Goal: Task Accomplishment & Management: Complete application form

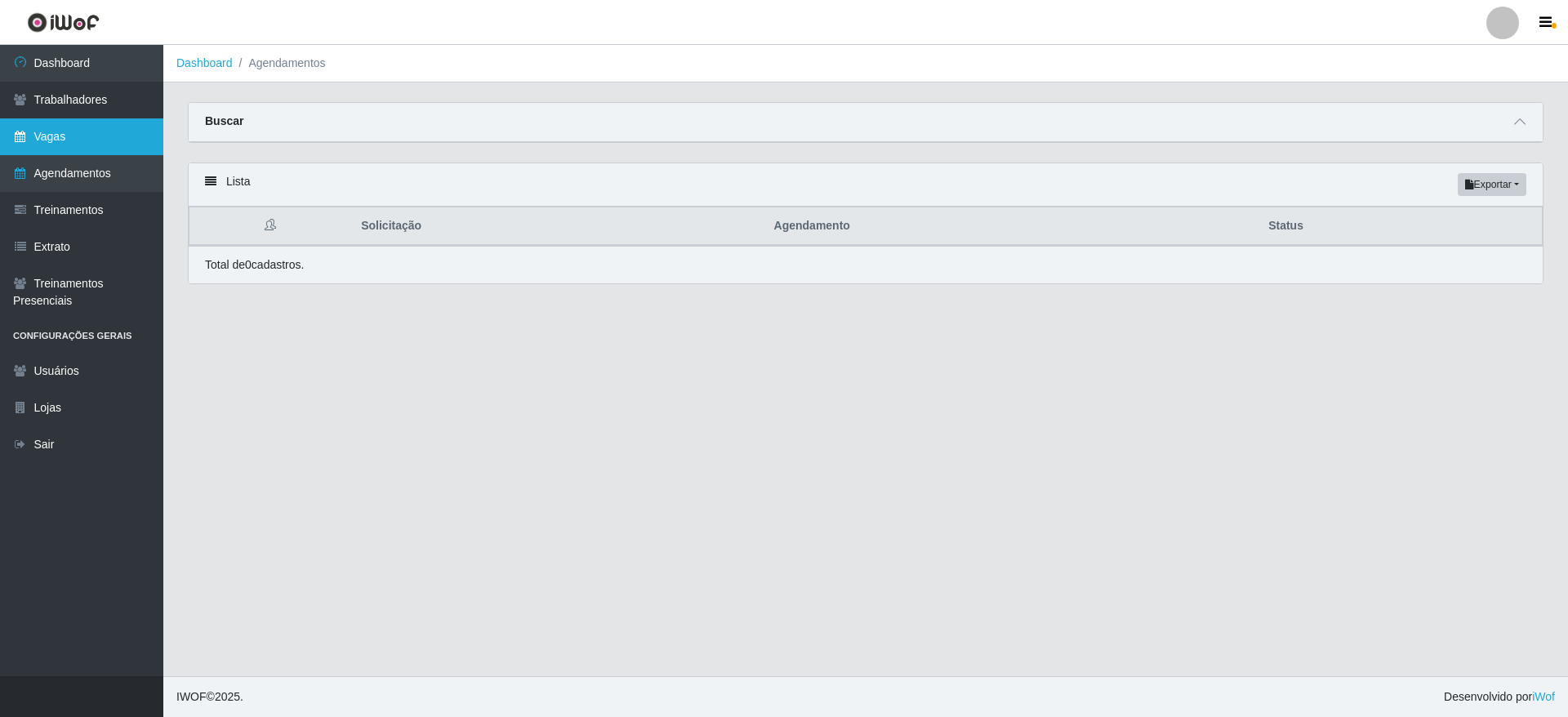
click at [111, 128] on link "Vagas" at bounding box center [81, 137] width 164 height 37
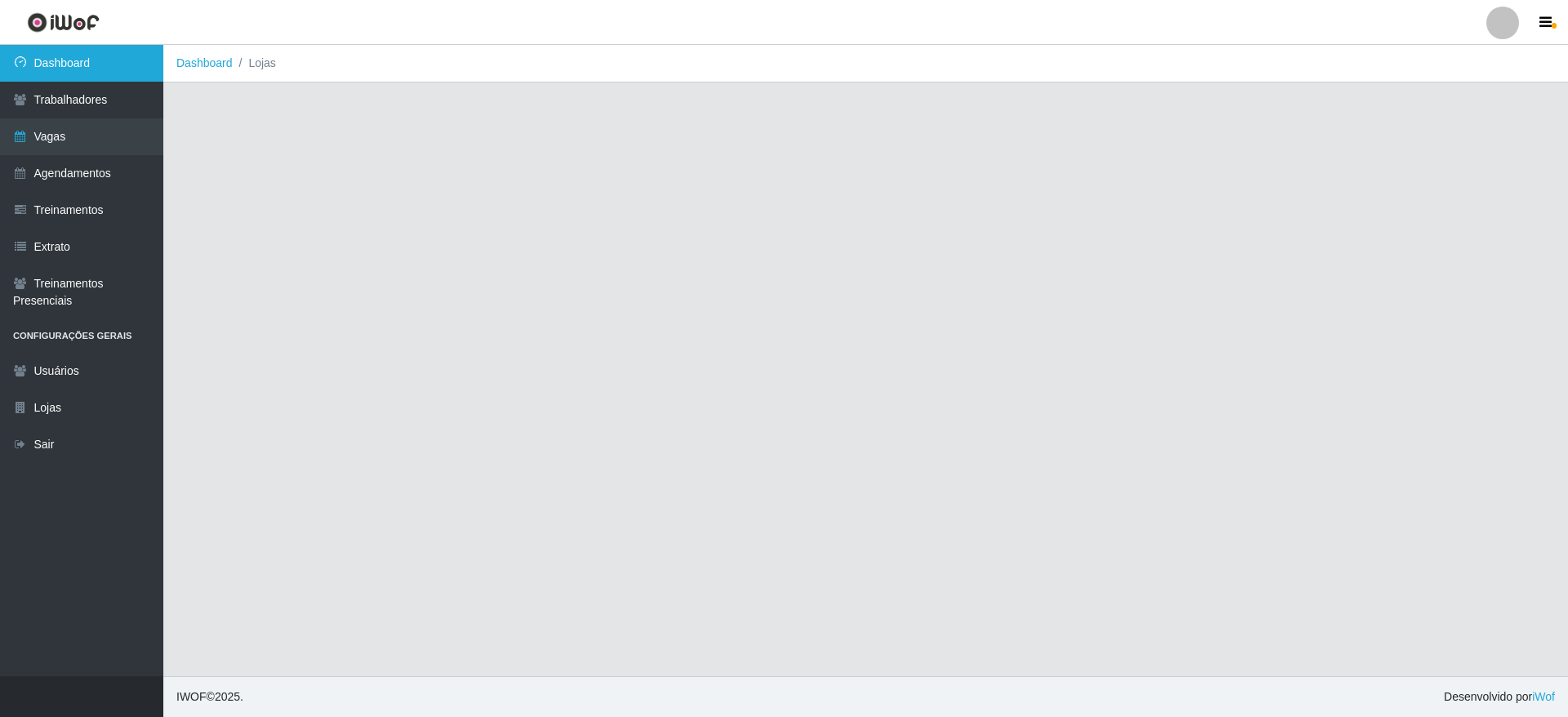
drag, startPoint x: 70, startPoint y: 101, endPoint x: 73, endPoint y: 73, distance: 28.2
click at [72, 101] on link "Trabalhadores" at bounding box center [81, 100] width 164 height 37
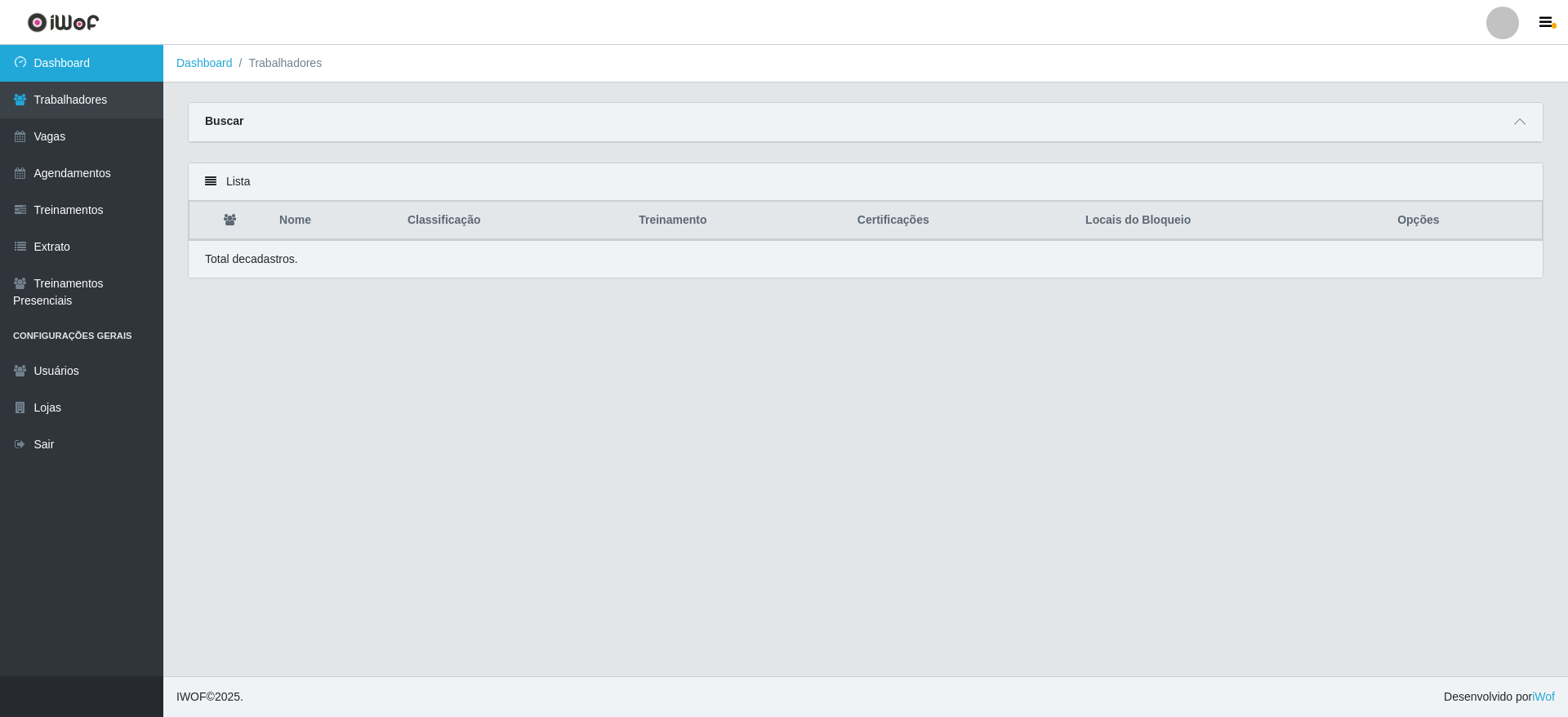
click at [73, 69] on link "Dashboard" at bounding box center [81, 63] width 164 height 37
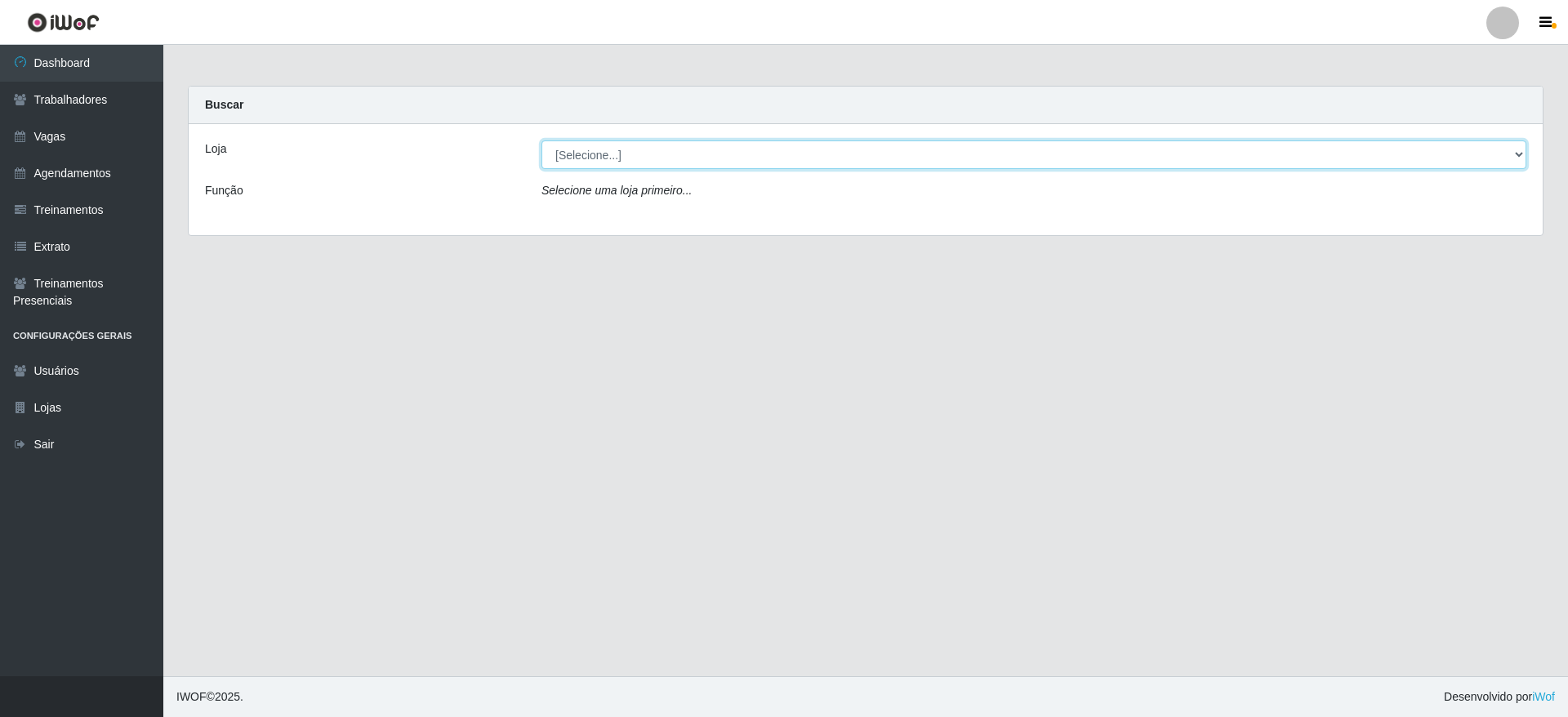
click at [1475, 156] on select "[Selecione...] Atacado Vem - [GEOGRAPHIC_DATA] 30 Laranjeiras Velha Atacado Vem…" at bounding box center [1033, 154] width 985 height 28
select select "437"
click at [541, 141] on select "[Selecione...] Atacado Vem - [GEOGRAPHIC_DATA] 30 Laranjeiras Velha Atacado Vem…" at bounding box center [1033, 154] width 985 height 28
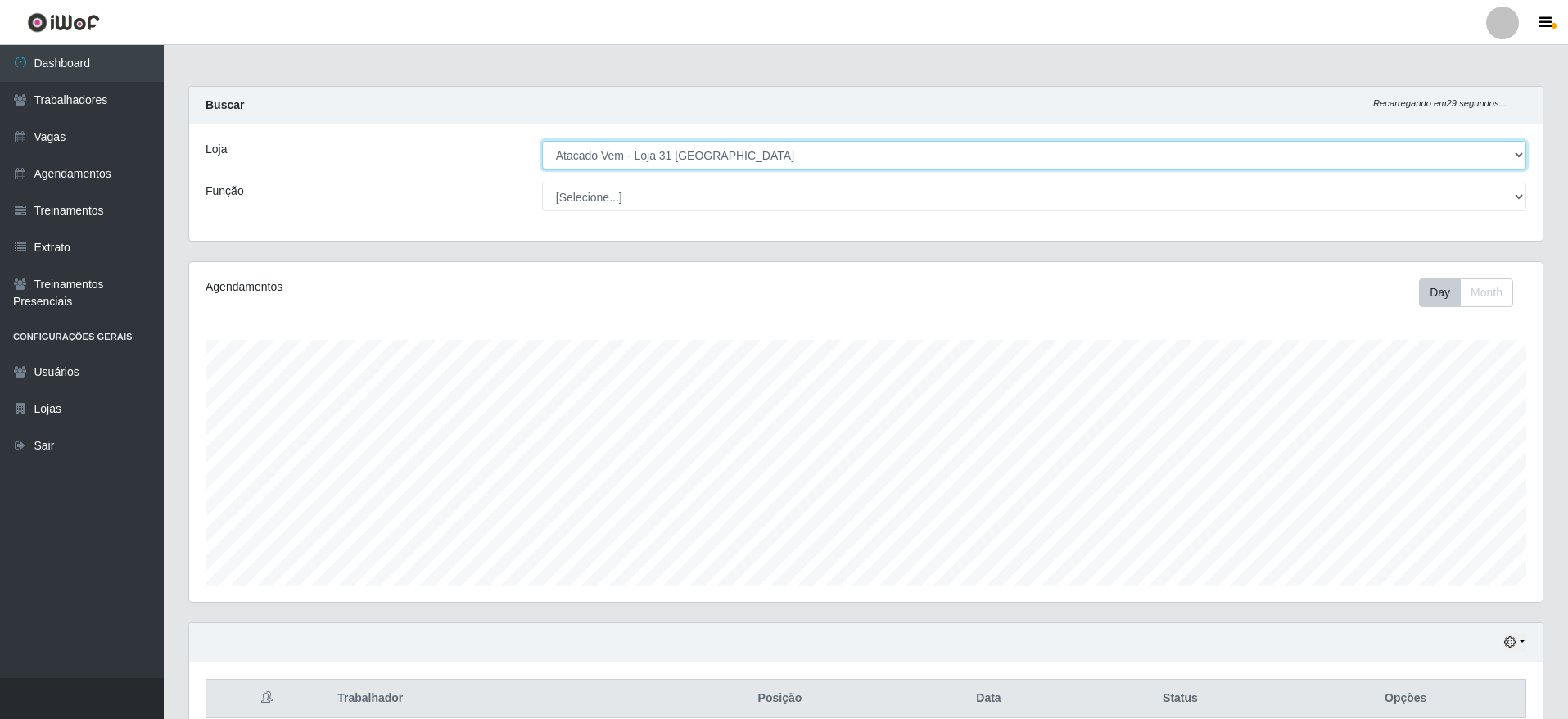
scroll to position [77, 0]
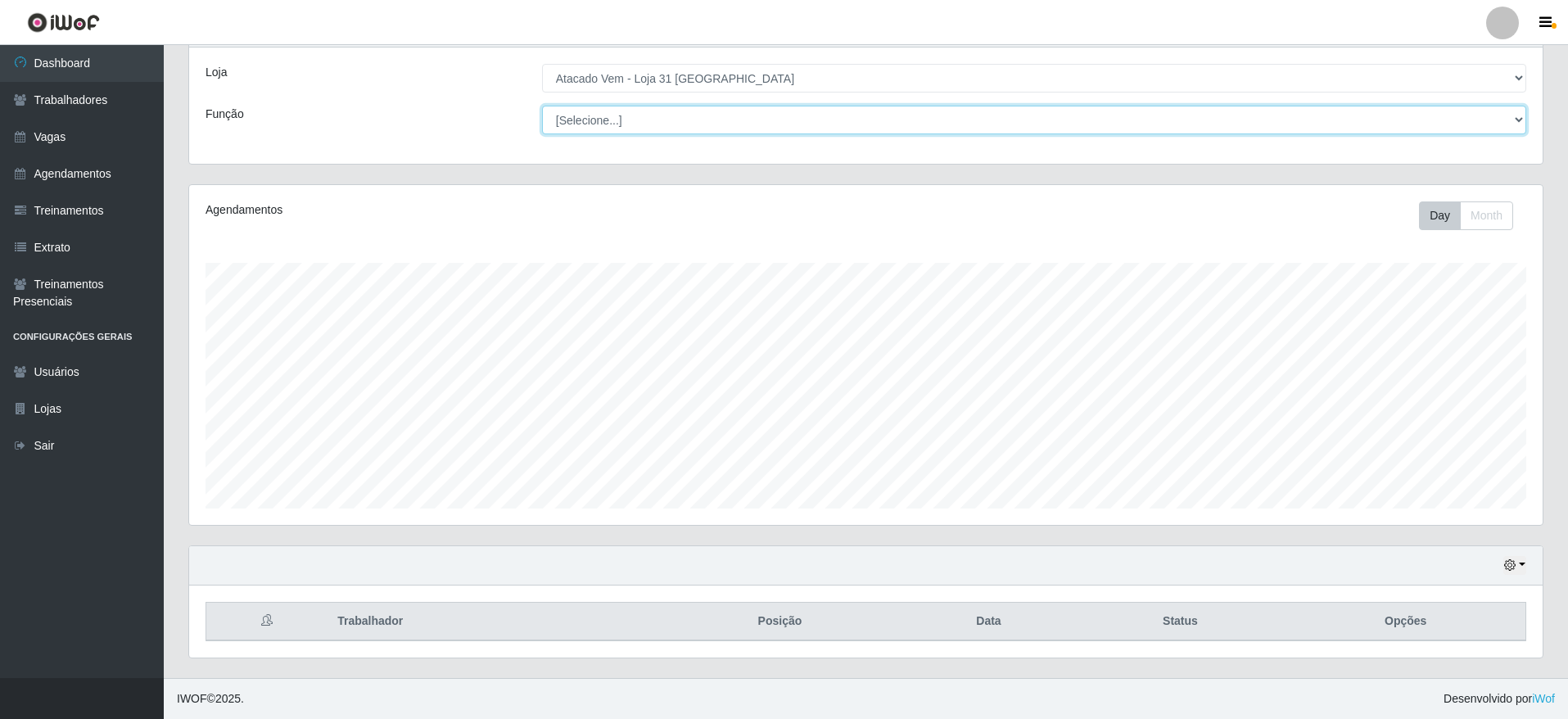
click at [657, 116] on select "[Selecione...] Carregador e Descarregador de Caminhão Carregador e Descarregado…" at bounding box center [1035, 119] width 984 height 28
select select "24"
click at [543, 105] on select "[Selecione...] Carregador e Descarregador de Caminhão Carregador e Descarregado…" at bounding box center [1035, 119] width 984 height 28
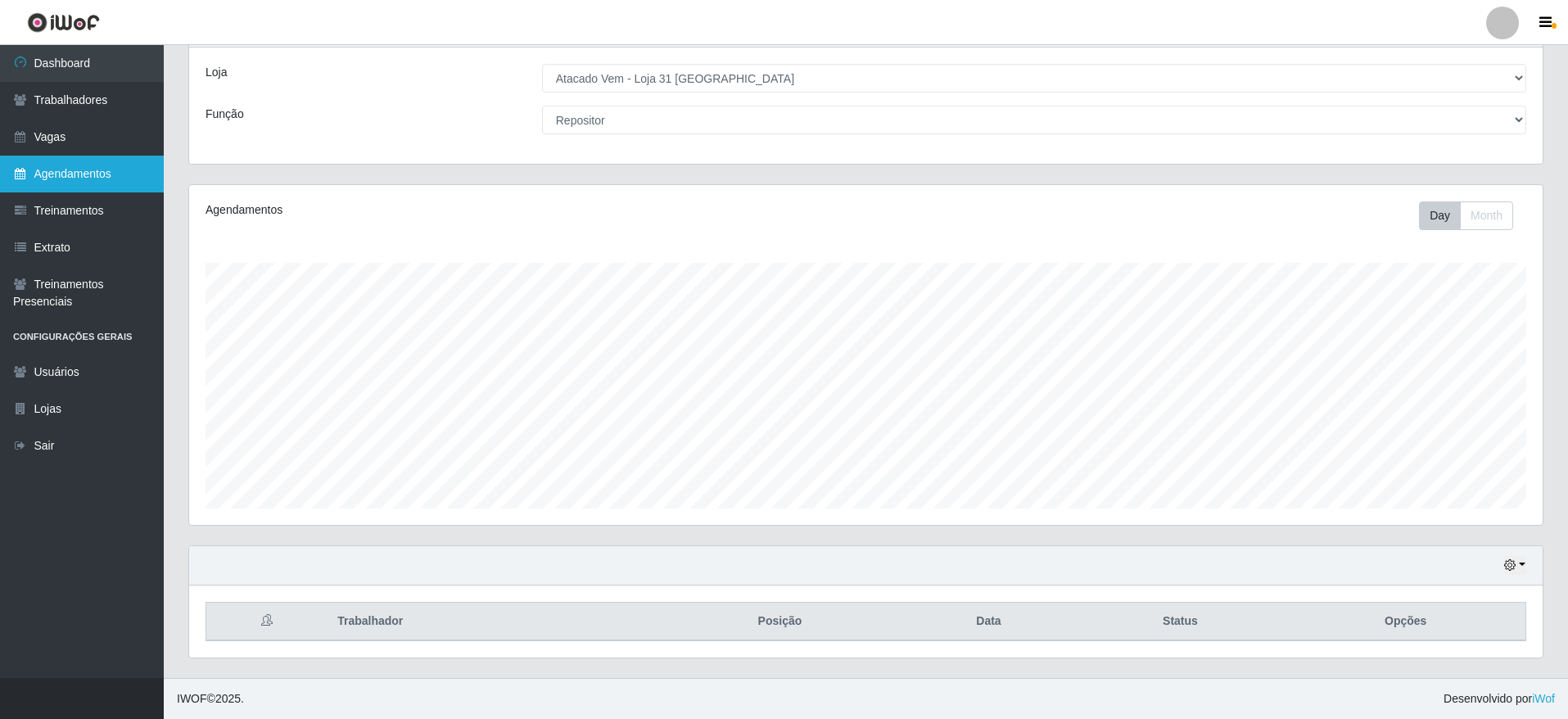
click at [95, 184] on link "Agendamentos" at bounding box center [82, 174] width 164 height 37
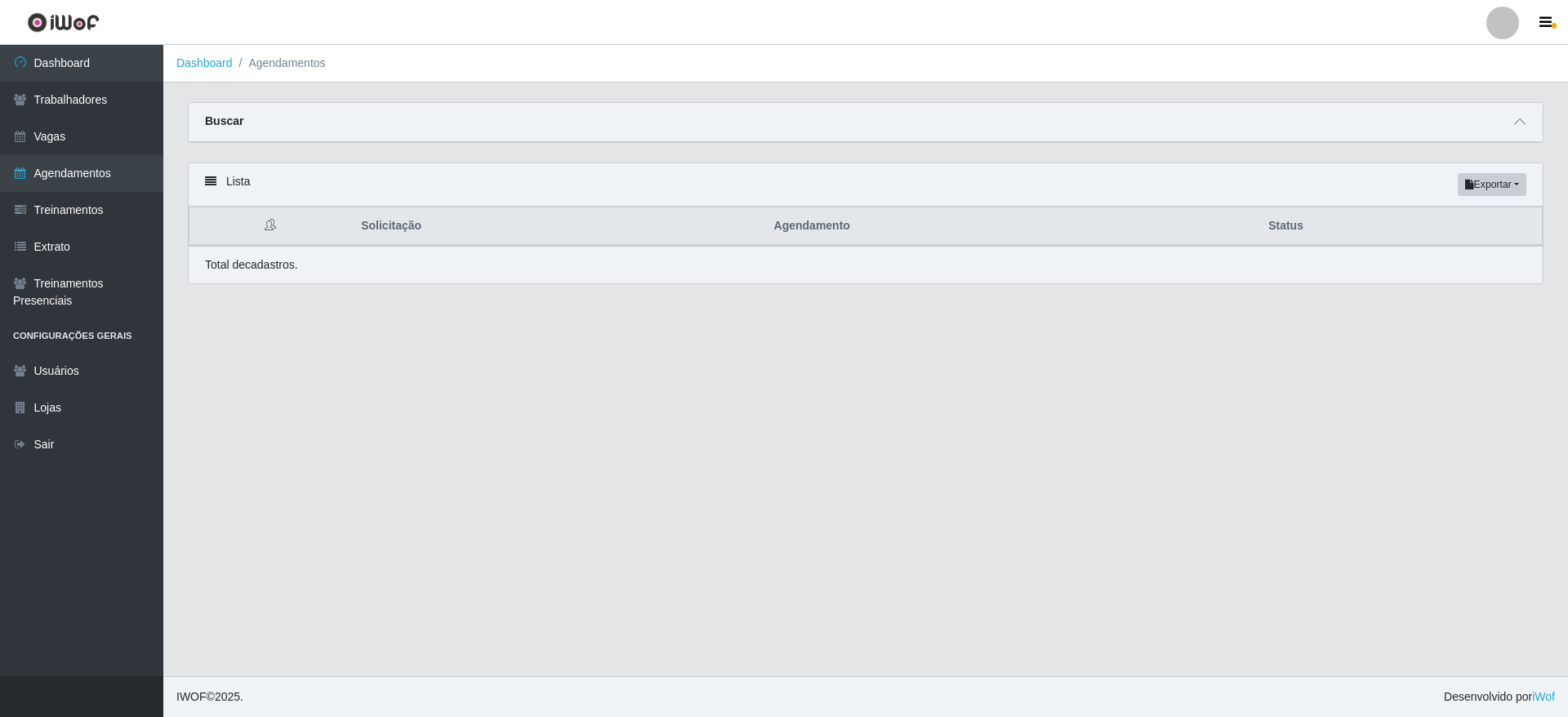
click at [1509, 125] on div "Buscar" at bounding box center [865, 122] width 1354 height 39
click at [1517, 126] on icon at bounding box center [1520, 121] width 12 height 12
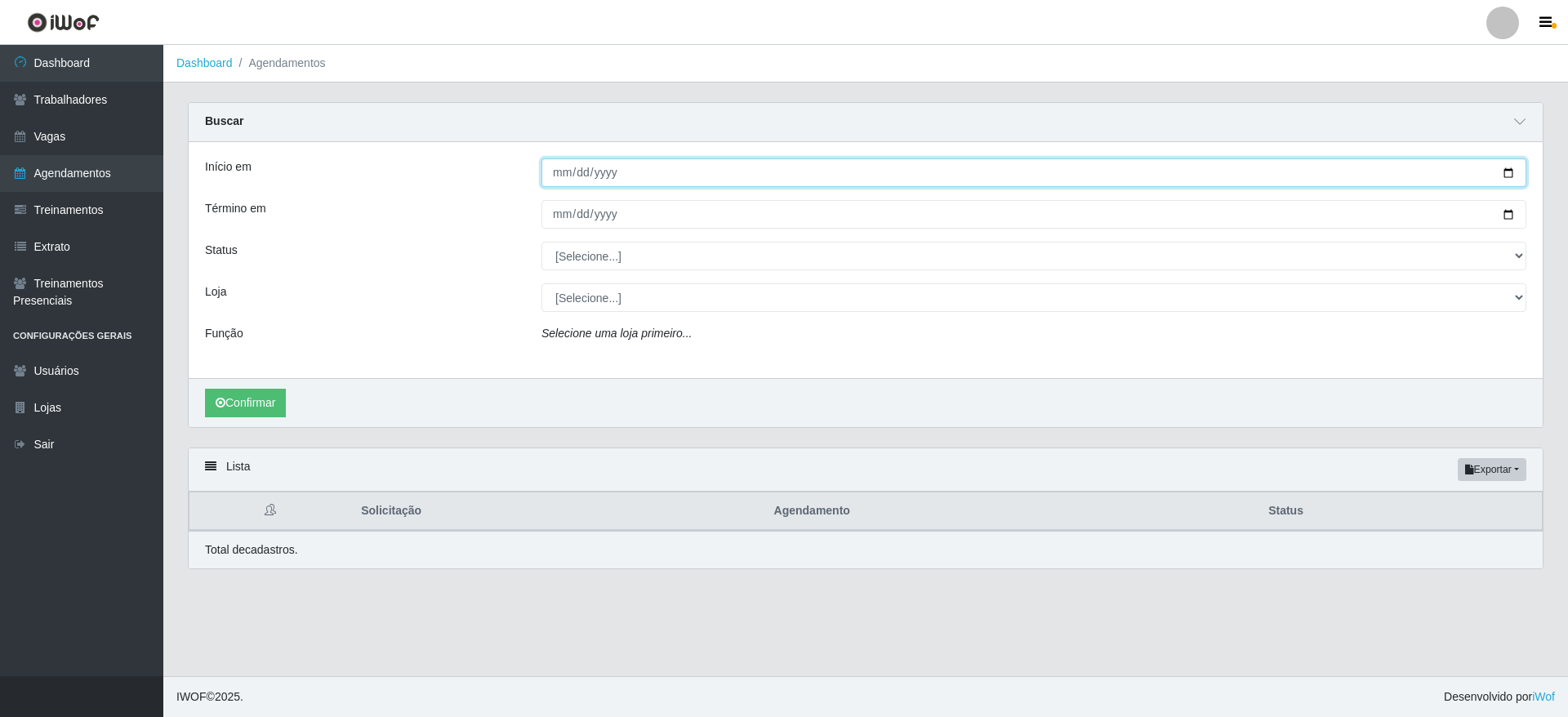
click at [1512, 170] on input "Início em" at bounding box center [1033, 172] width 985 height 28
type input "[DATE]"
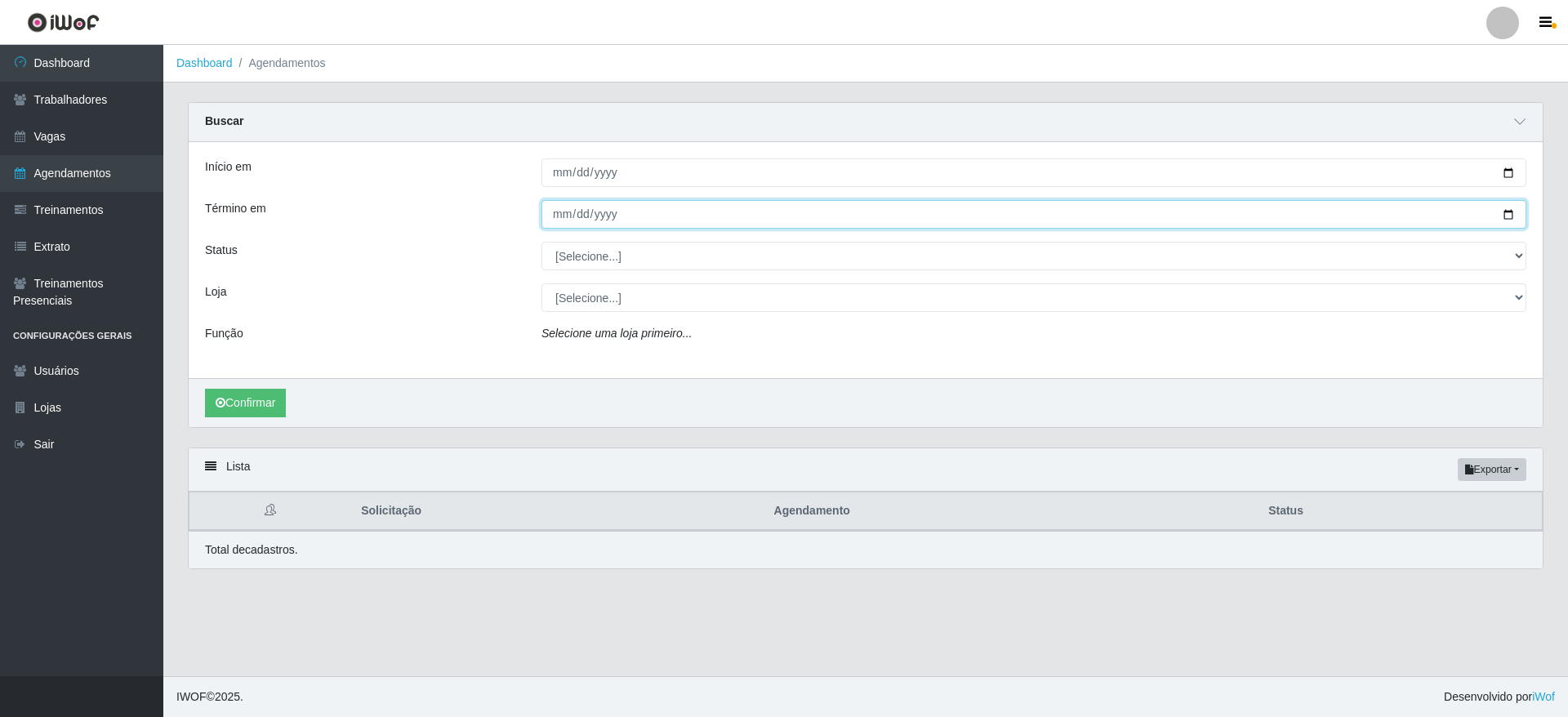
click at [1502, 209] on input "Término em" at bounding box center [1033, 214] width 985 height 28
type input "[DATE]"
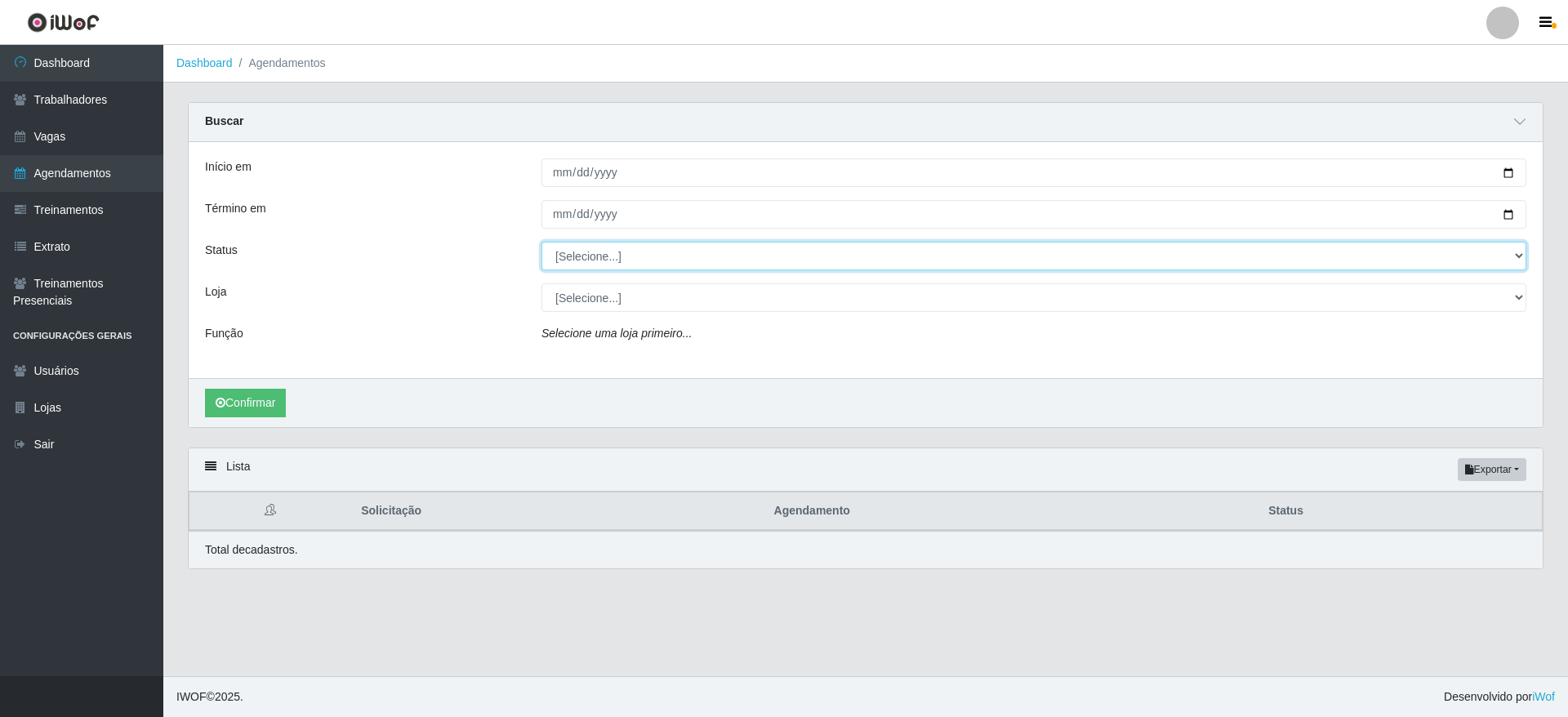
click at [1501, 261] on select "[Selecione...] AGENDADO AGUARDANDO LIBERAR EM ANDAMENTO EM REVISÃO FINALIZADO C…" at bounding box center [1033, 256] width 985 height 28
select select "AGENDADO"
click at [541, 242] on select "[Selecione...] AGENDADO AGUARDANDO LIBERAR EM ANDAMENTO EM REVISÃO FINALIZADO C…" at bounding box center [1033, 256] width 985 height 28
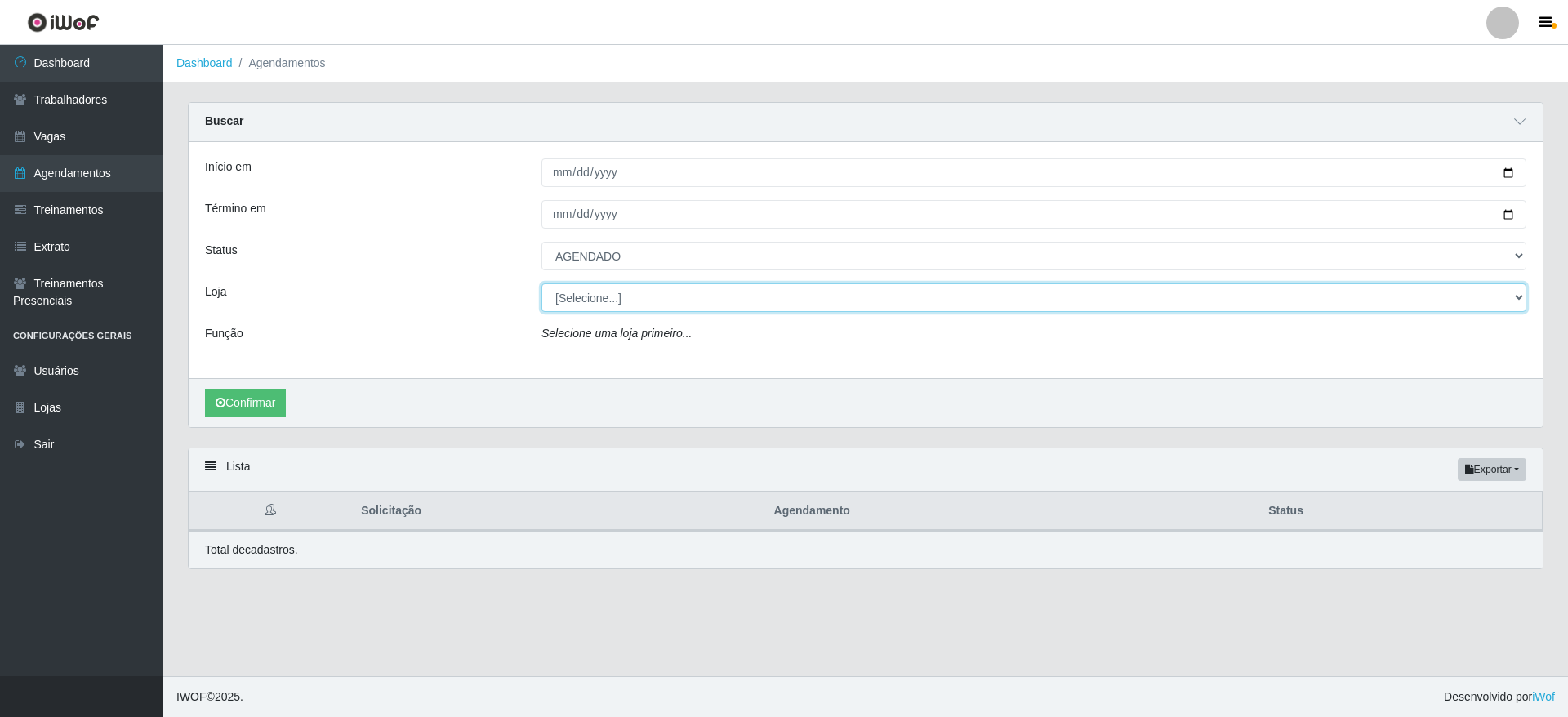
click at [585, 300] on select "[Selecione...] Atacado Vem - [GEOGRAPHIC_DATA] 30 Laranjeiras Velha Atacado Vem…" at bounding box center [1033, 297] width 985 height 28
select select "437"
click at [541, 284] on select "[Selecione...] Atacado Vem - [GEOGRAPHIC_DATA] 30 Laranjeiras Velha Atacado Vem…" at bounding box center [1033, 297] width 985 height 28
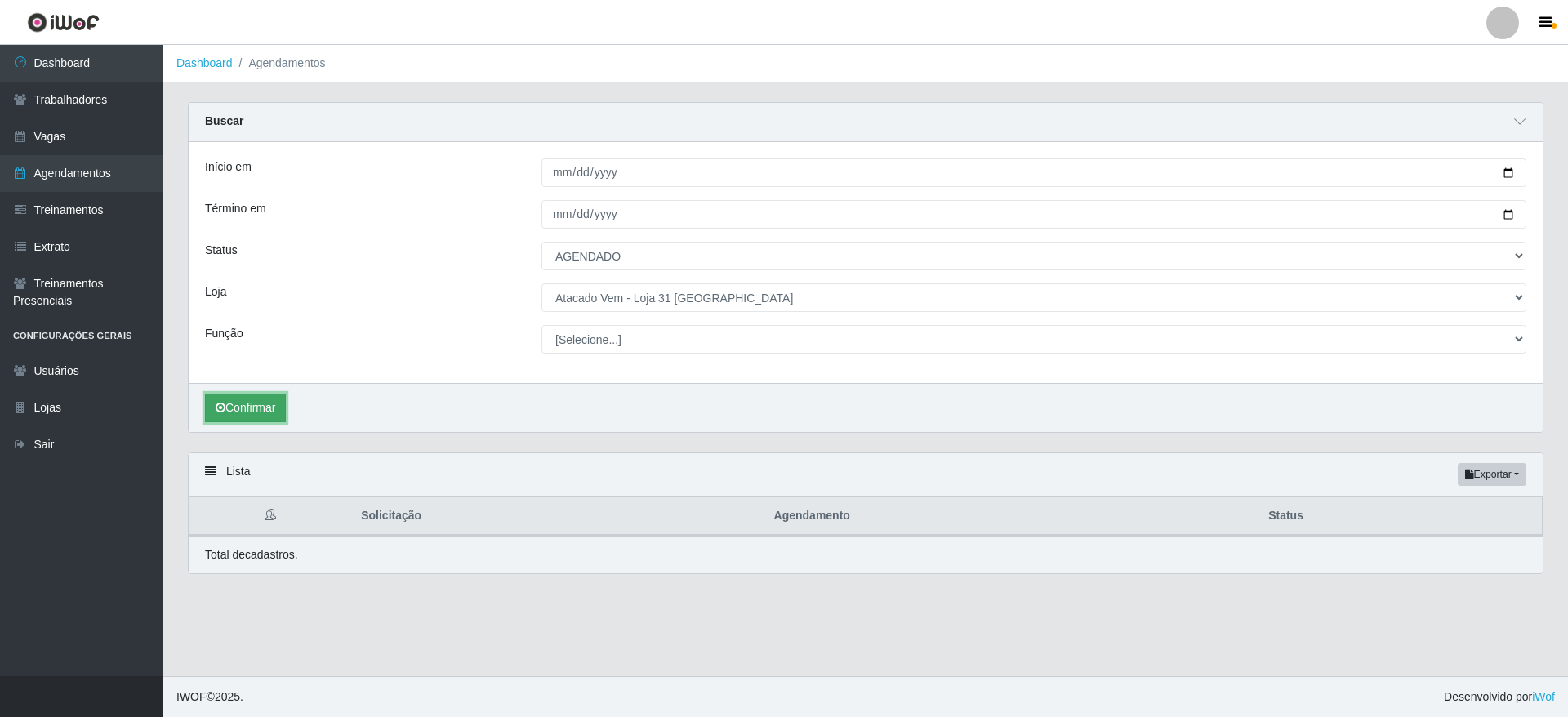
click at [258, 408] on button "Confirmar" at bounding box center [245, 407] width 80 height 28
click at [272, 403] on button "Confirmar" at bounding box center [245, 407] width 80 height 28
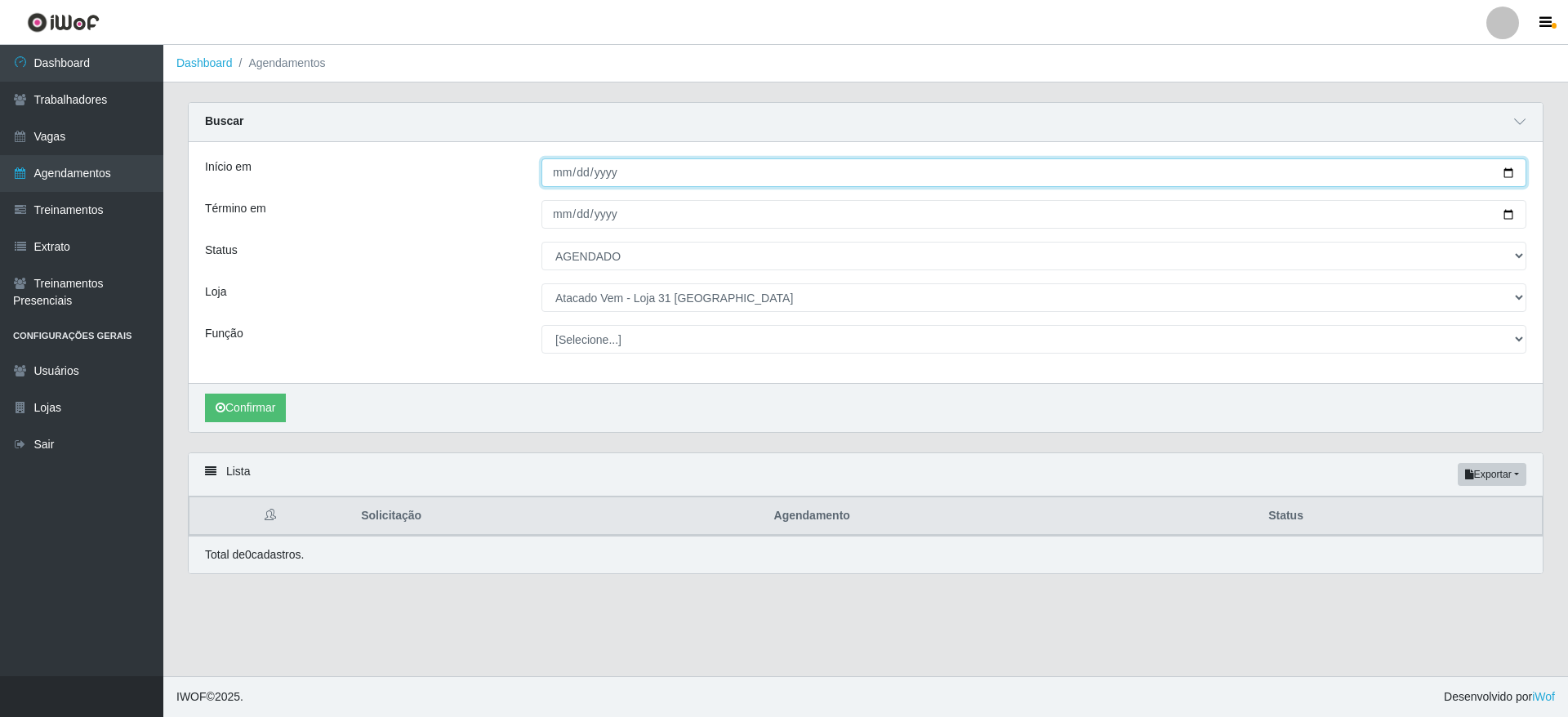
click at [1503, 182] on input "[DATE]" at bounding box center [1033, 172] width 985 height 28
click at [1513, 172] on input "[DATE]" at bounding box center [1033, 172] width 985 height 28
type input "[DATE]"
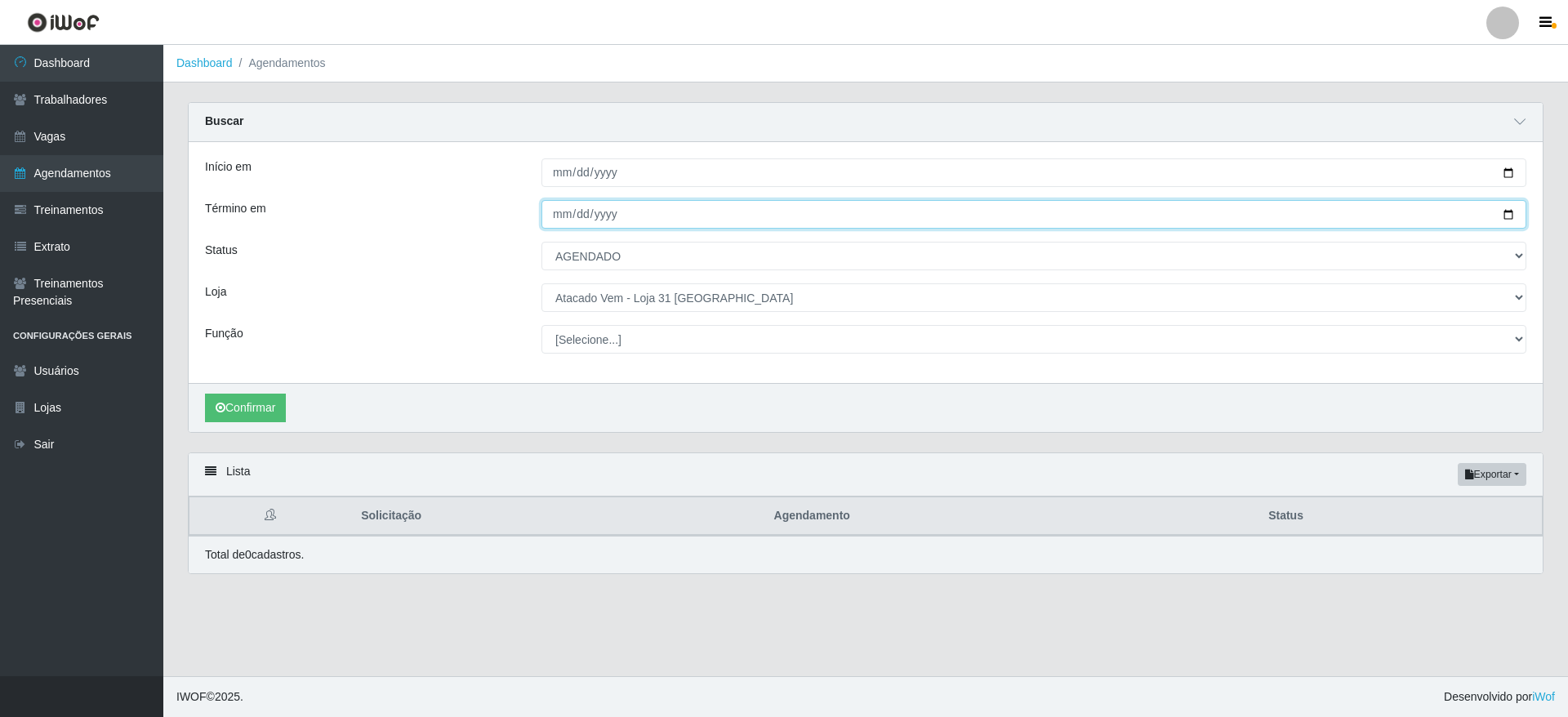
click at [1517, 210] on input "[DATE]" at bounding box center [1033, 214] width 985 height 28
click at [1504, 213] on input "[DATE]" at bounding box center [1033, 214] width 985 height 28
type input "[DATE]"
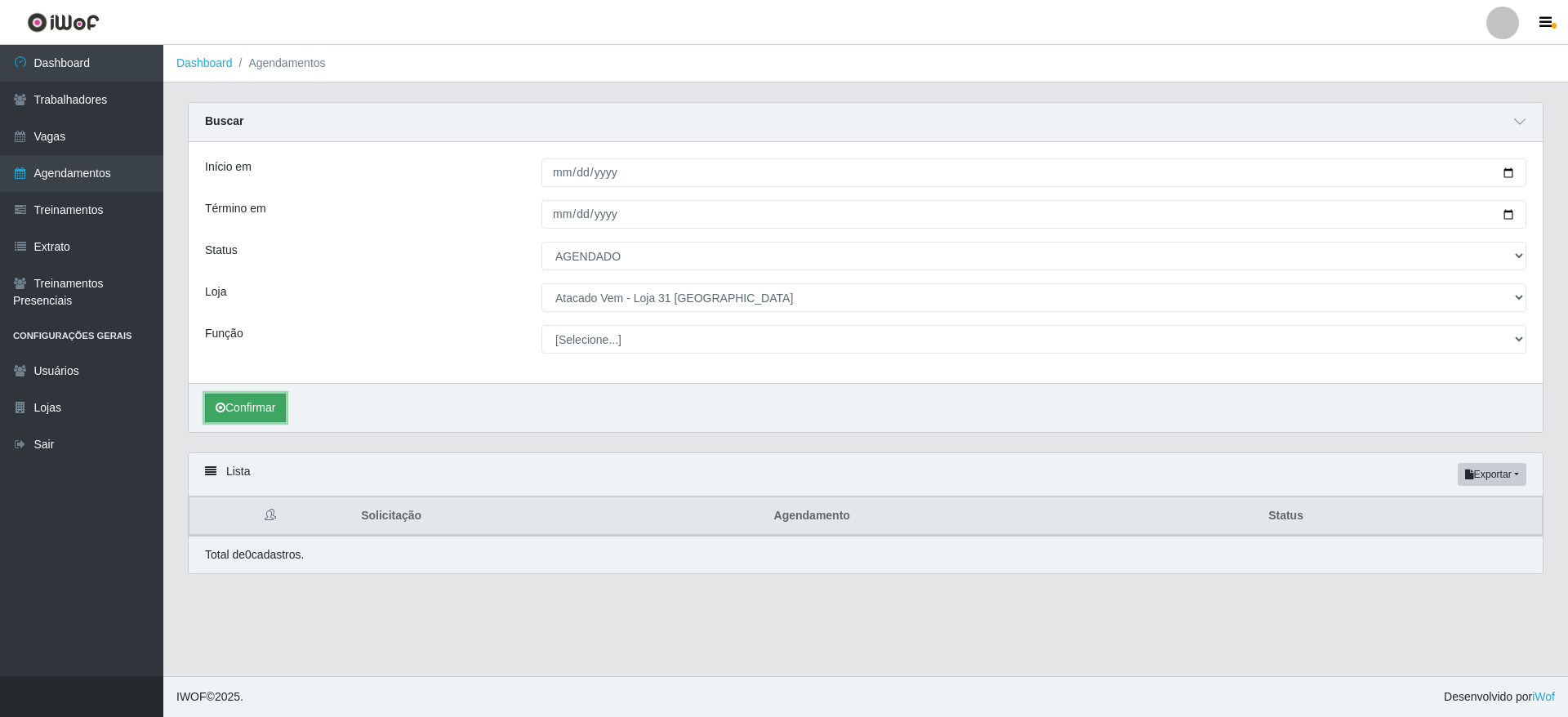
click at [257, 400] on button "Confirmar" at bounding box center [245, 407] width 80 height 28
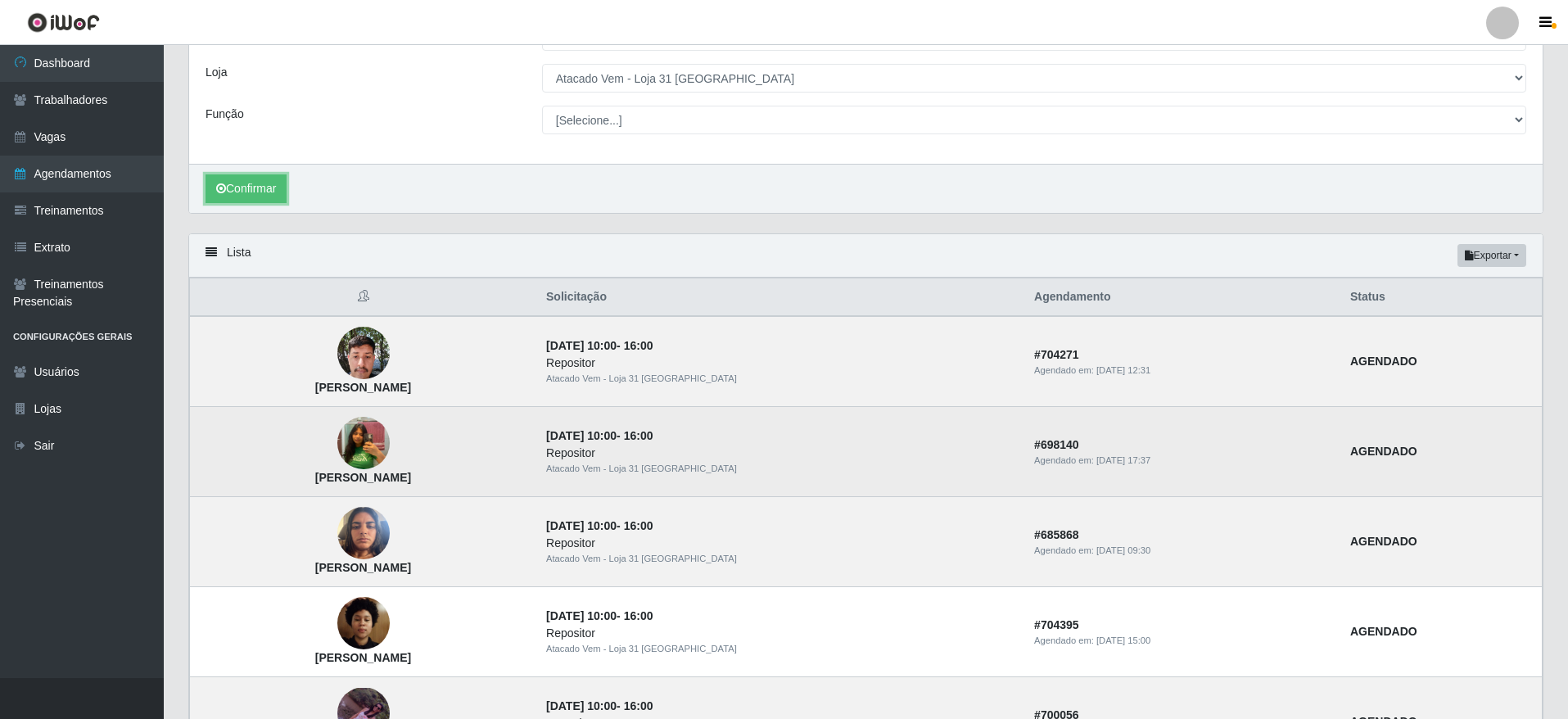
scroll to position [257, 0]
